Goal: Task Accomplishment & Management: Manage account settings

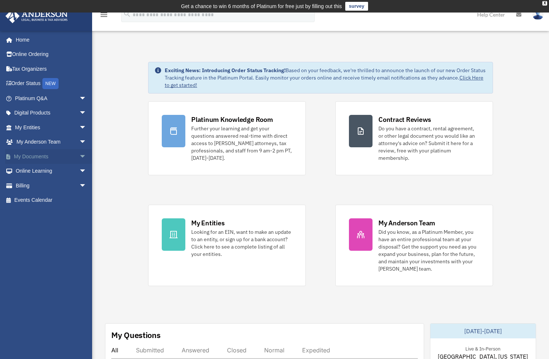
click at [79, 156] on span "arrow_drop_down" at bounding box center [86, 156] width 15 height 15
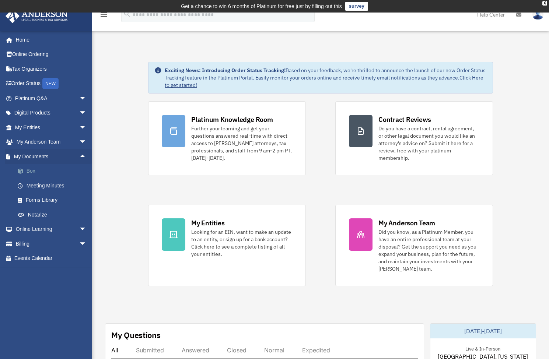
click at [34, 170] on link "Box" at bounding box center [53, 171] width 87 height 15
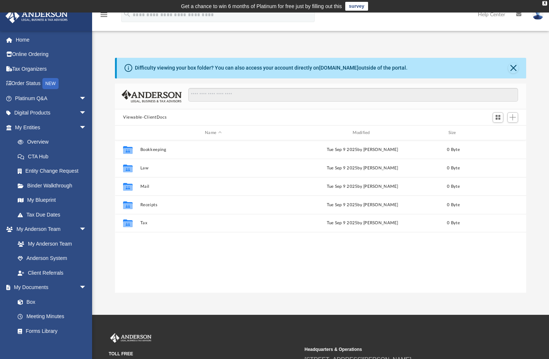
scroll to position [6, 6]
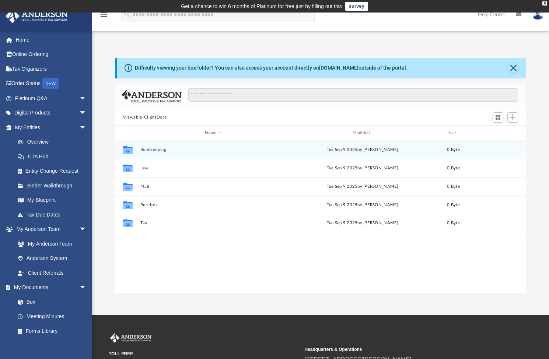
click at [168, 152] on button "Bookkeeping" at bounding box center [213, 149] width 146 height 5
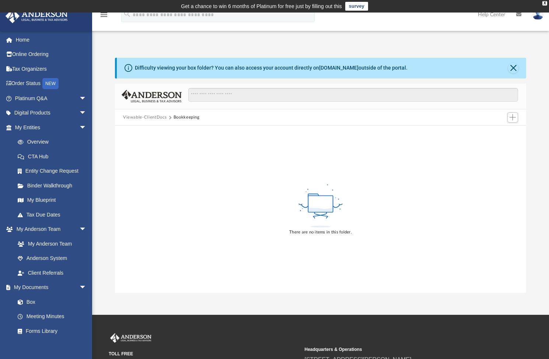
click at [315, 204] on rect at bounding box center [320, 204] width 25 height 17
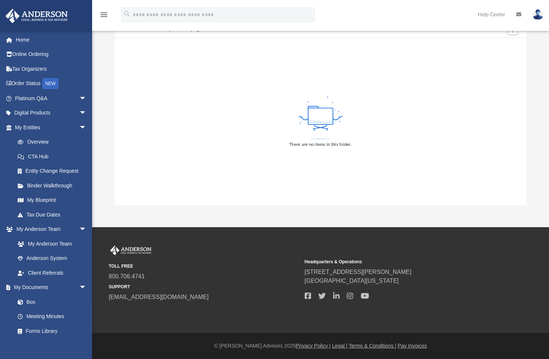
scroll to position [6, 0]
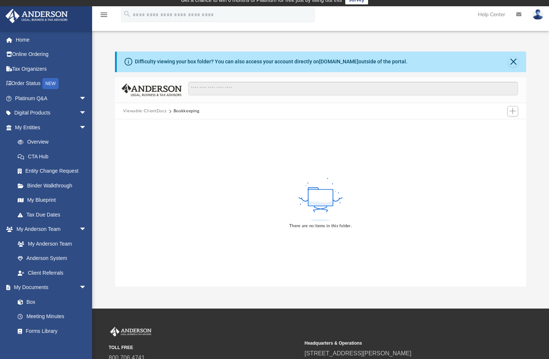
click at [536, 18] on img at bounding box center [538, 14] width 11 height 11
click at [367, 145] on div "There are no items in this folder." at bounding box center [320, 202] width 411 height 167
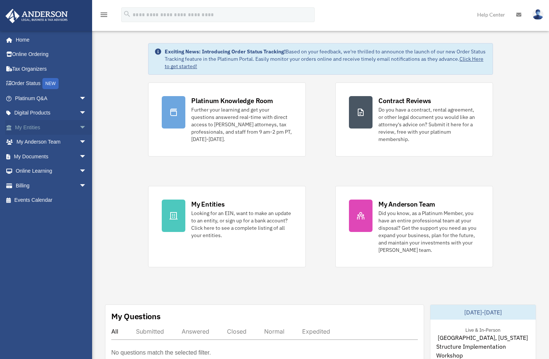
click at [58, 125] on link "My Entities arrow_drop_down" at bounding box center [51, 127] width 93 height 15
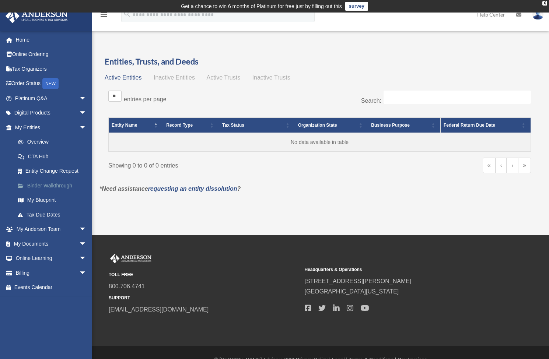
click at [49, 185] on link "Binder Walkthrough" at bounding box center [53, 185] width 87 height 15
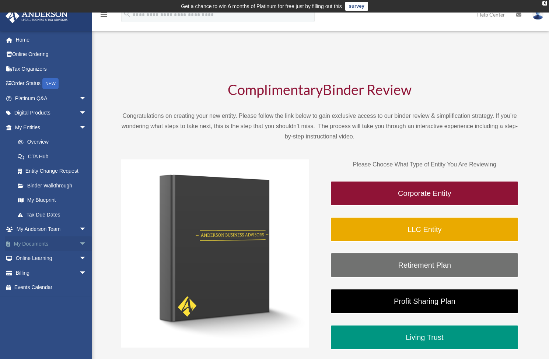
click at [49, 243] on link "My Documents arrow_drop_down" at bounding box center [51, 244] width 93 height 15
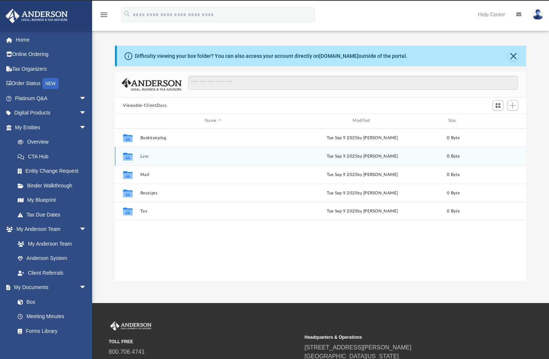
scroll to position [6, 6]
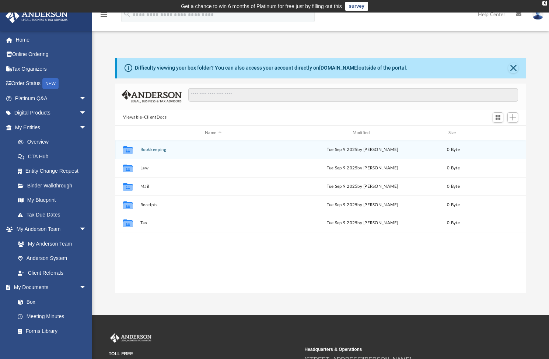
click at [161, 152] on button "Bookkeeping" at bounding box center [213, 149] width 146 height 5
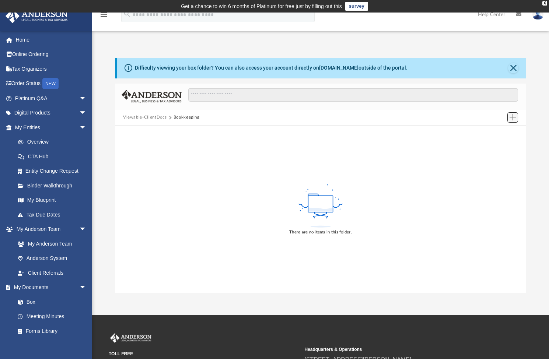
click at [511, 119] on span "Add" at bounding box center [513, 117] width 6 height 6
click at [498, 131] on li "Upload" at bounding box center [503, 133] width 24 height 8
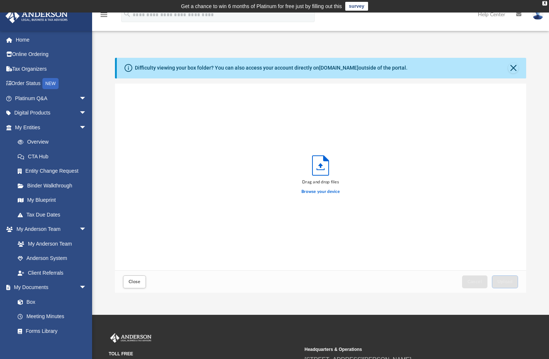
scroll to position [181, 406]
click at [139, 284] on span "Close" at bounding box center [135, 282] width 12 height 4
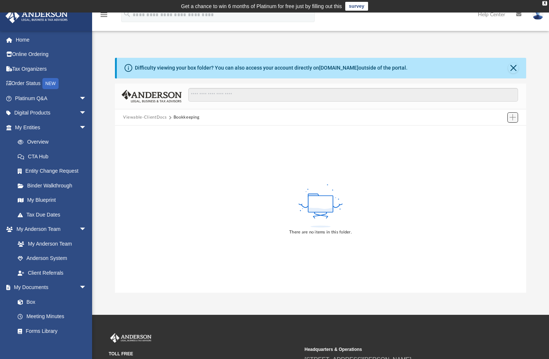
click at [516, 120] on button "Add" at bounding box center [513, 117] width 11 height 10
click at [504, 143] on li "New Folder" at bounding box center [503, 144] width 24 height 8
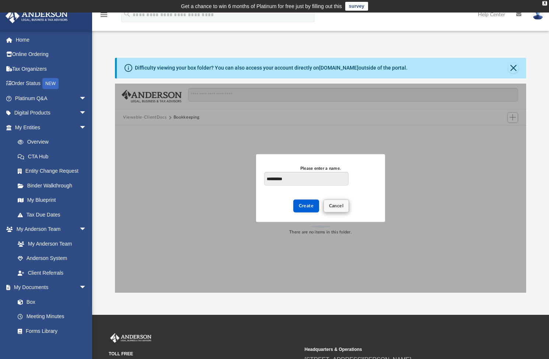
type input "**********"
click at [345, 204] on button "Cancel" at bounding box center [337, 206] width 26 height 13
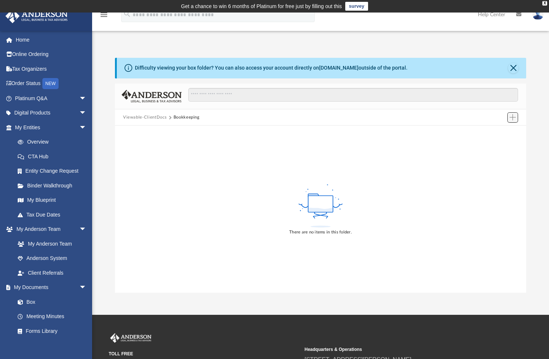
click at [512, 116] on span "Add" at bounding box center [513, 117] width 6 height 6
click at [504, 146] on li "New Folder" at bounding box center [503, 144] width 24 height 8
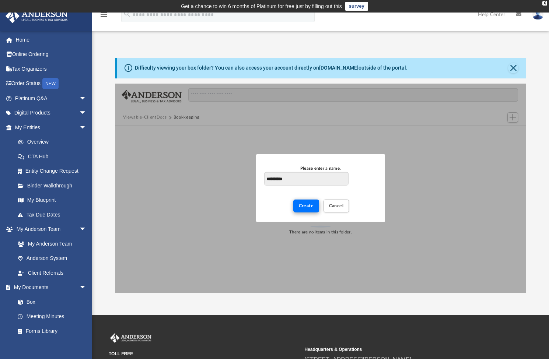
type input "**********"
click at [315, 209] on button "Create" at bounding box center [306, 206] width 26 height 13
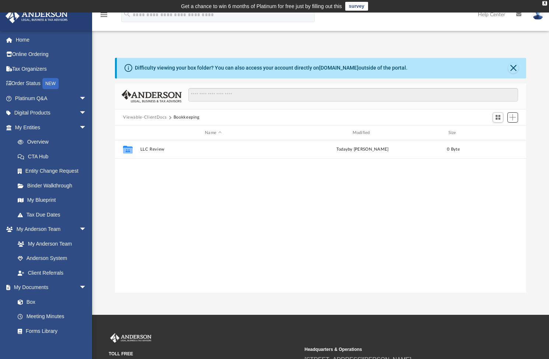
scroll to position [162, 406]
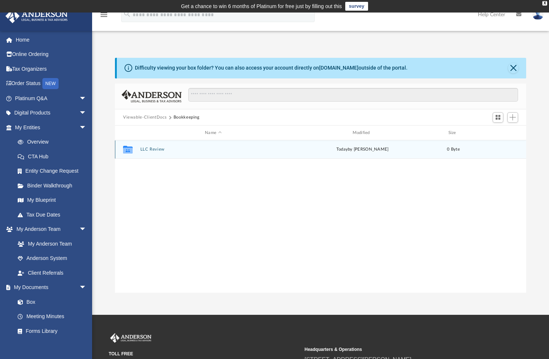
click at [179, 153] on div "Collaborated Folder LLC Review today by Antolin Macalino 0 Byte" at bounding box center [320, 149] width 411 height 18
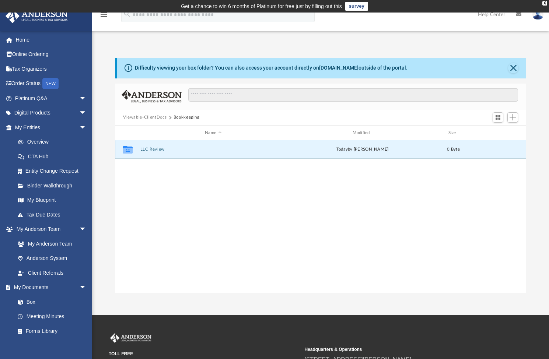
click at [179, 153] on div "Collaborated Folder LLC Review today by Antolin Macalino 0 Byte" at bounding box center [320, 149] width 411 height 18
click at [190, 150] on button "LLC Review" at bounding box center [213, 149] width 146 height 5
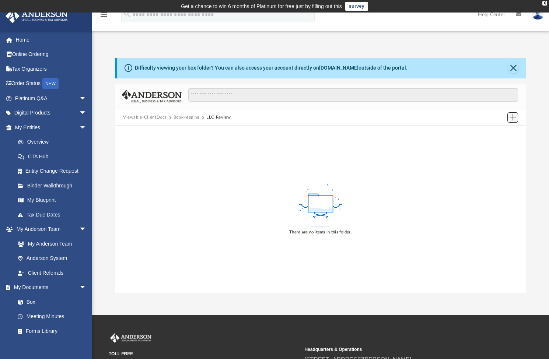
click at [513, 118] on span "Add" at bounding box center [513, 117] width 6 height 6
click at [505, 132] on li "Upload" at bounding box center [503, 133] width 24 height 8
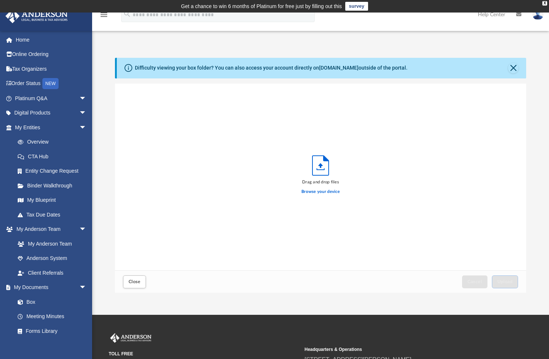
scroll to position [181, 406]
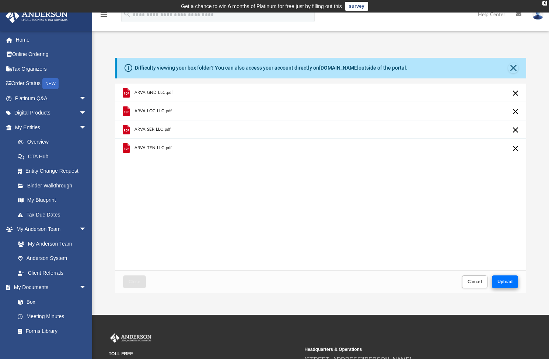
click at [501, 284] on span "Upload" at bounding box center [505, 282] width 15 height 4
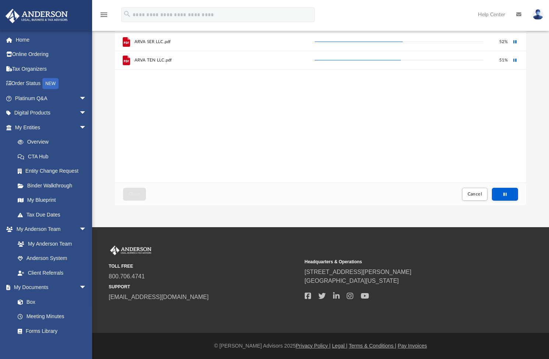
scroll to position [0, 0]
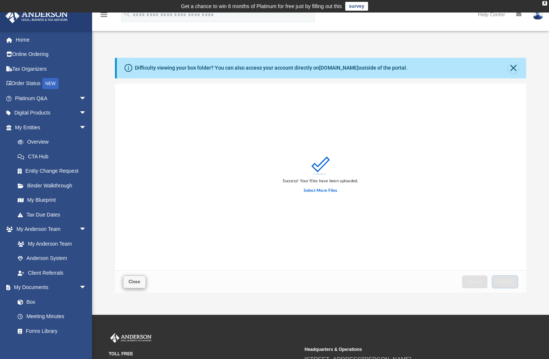
click at [144, 284] on button "Close" at bounding box center [134, 282] width 23 height 13
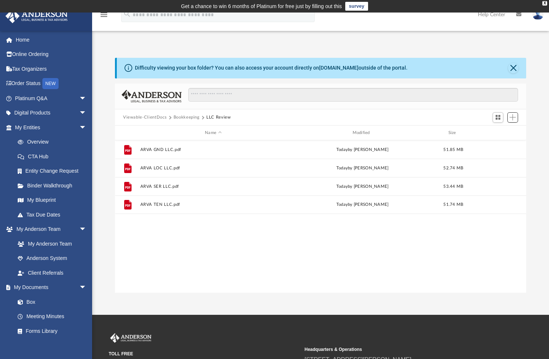
scroll to position [6, 6]
click at [181, 119] on button "Bookkeeping" at bounding box center [187, 117] width 26 height 7
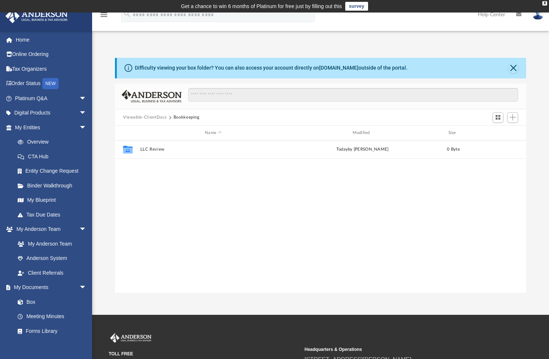
click at [152, 119] on button "Viewable-ClientDocs" at bounding box center [145, 117] width 44 height 7
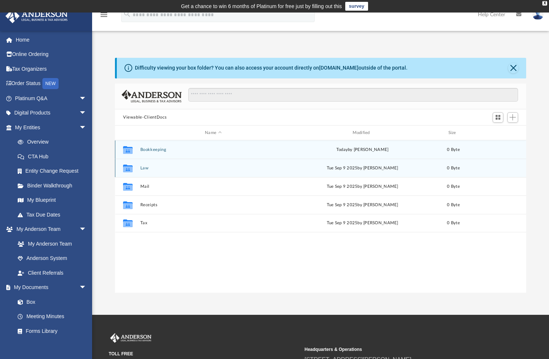
click at [389, 151] on div "today by Antolin Macalino" at bounding box center [363, 150] width 146 height 7
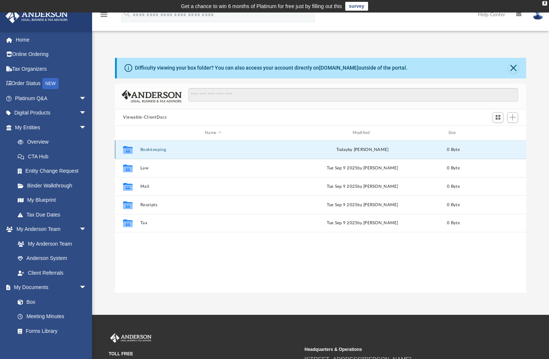
click at [153, 148] on button "Bookkeeping" at bounding box center [213, 149] width 146 height 5
